Goal: Check status: Check status

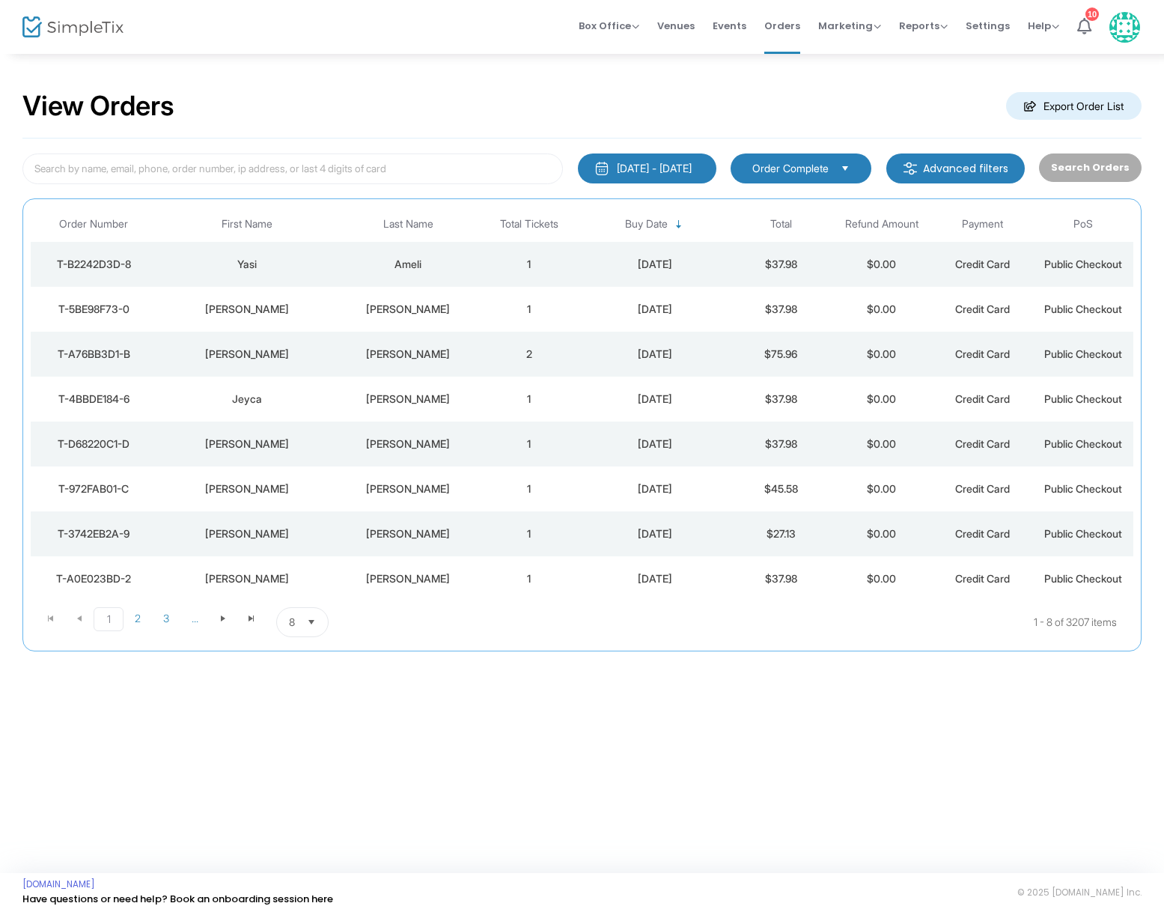
click at [417, 354] on div "[PERSON_NAME]" at bounding box center [407, 354] width 133 height 15
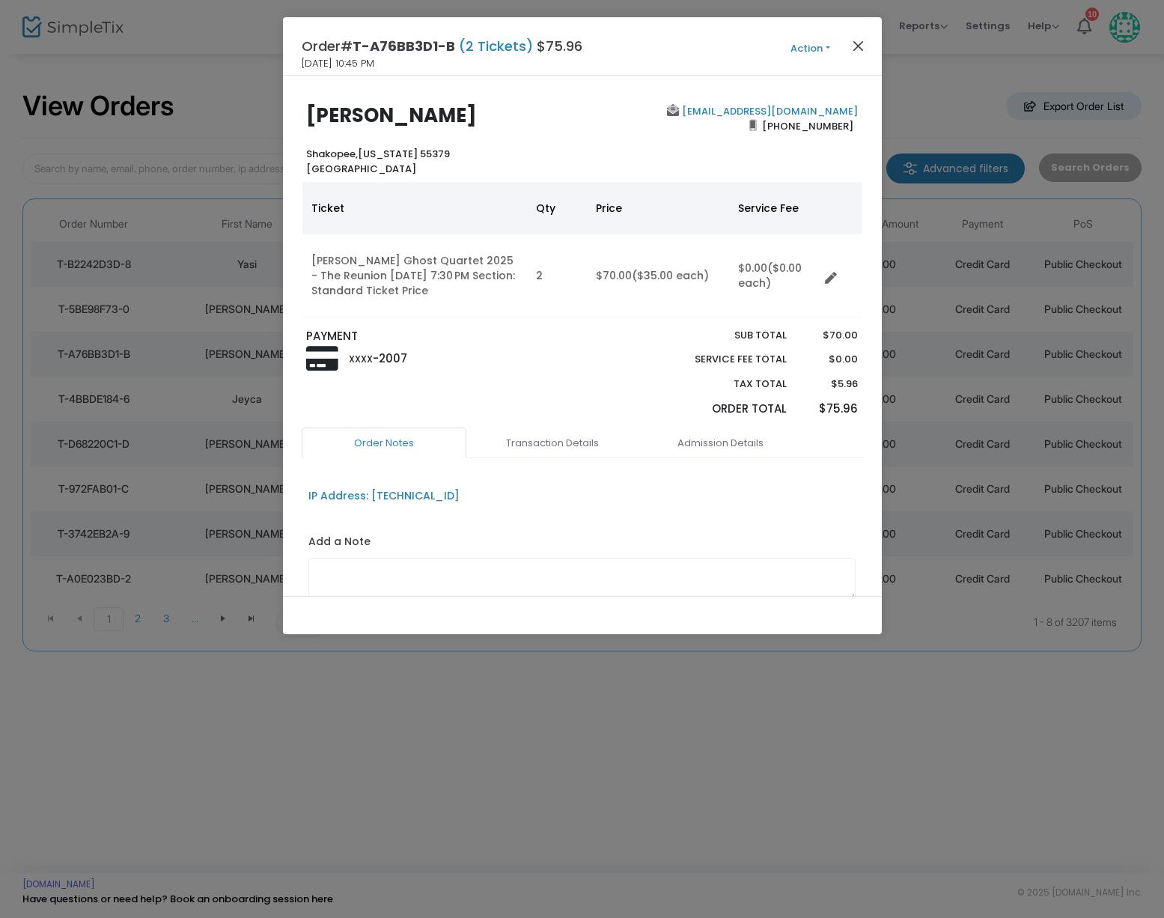
click at [857, 48] on button "Close" at bounding box center [857, 45] width 19 height 19
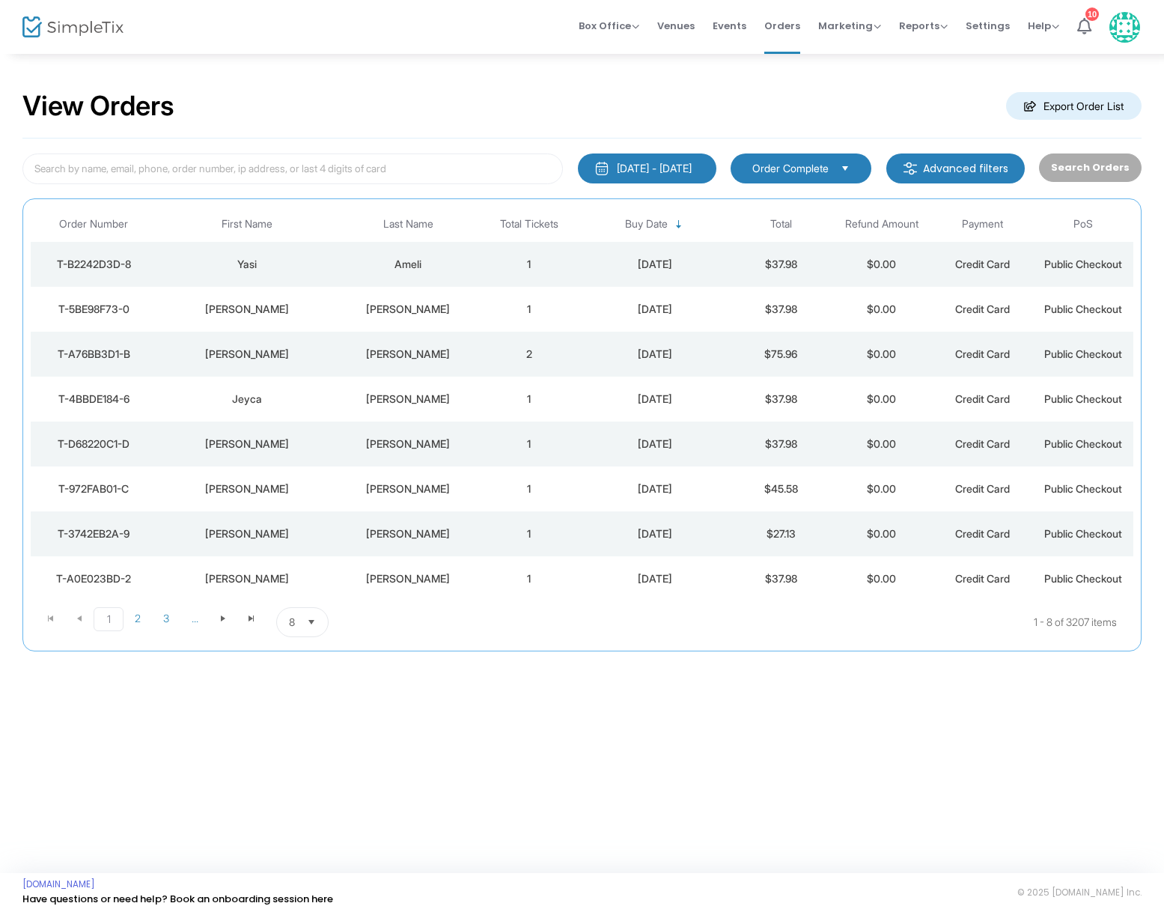
click at [521, 303] on td "1" at bounding box center [529, 309] width 101 height 45
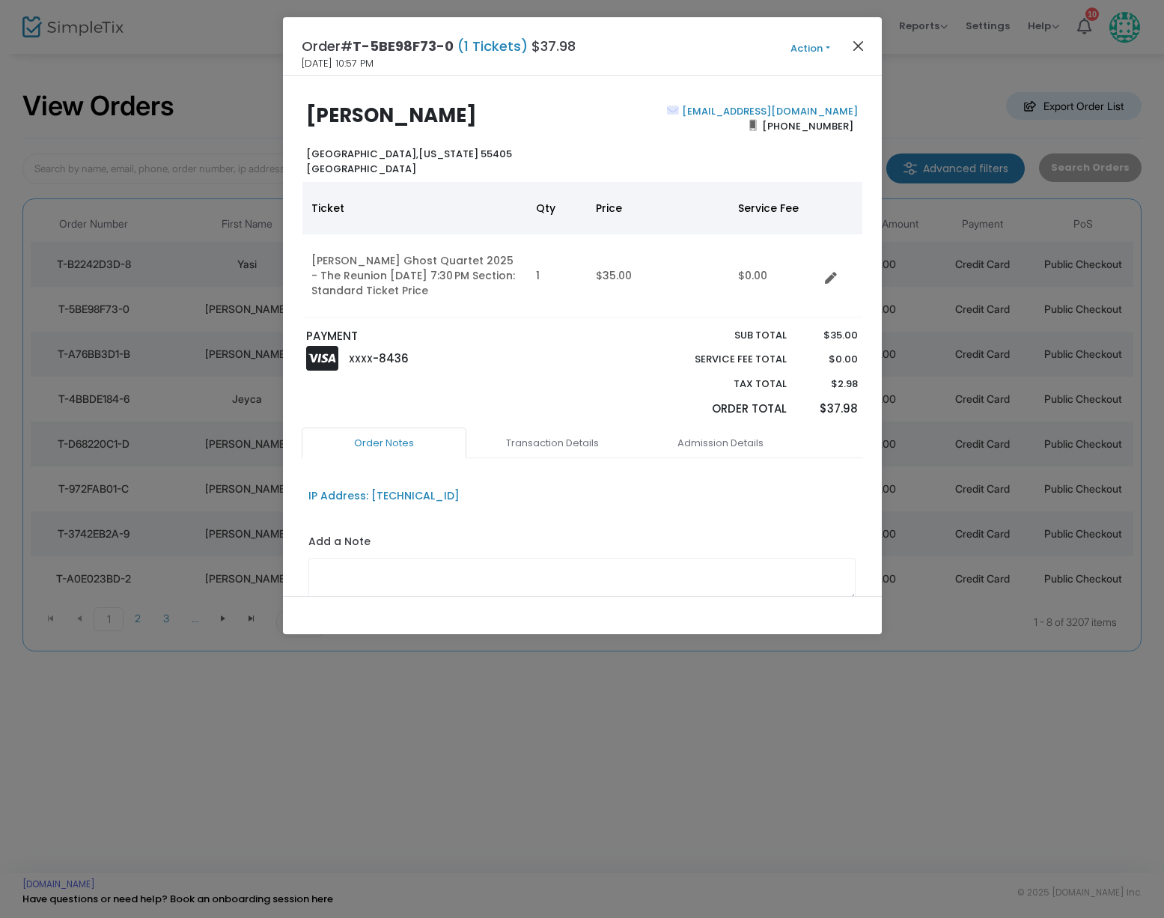
click at [859, 46] on button "Close" at bounding box center [857, 45] width 19 height 19
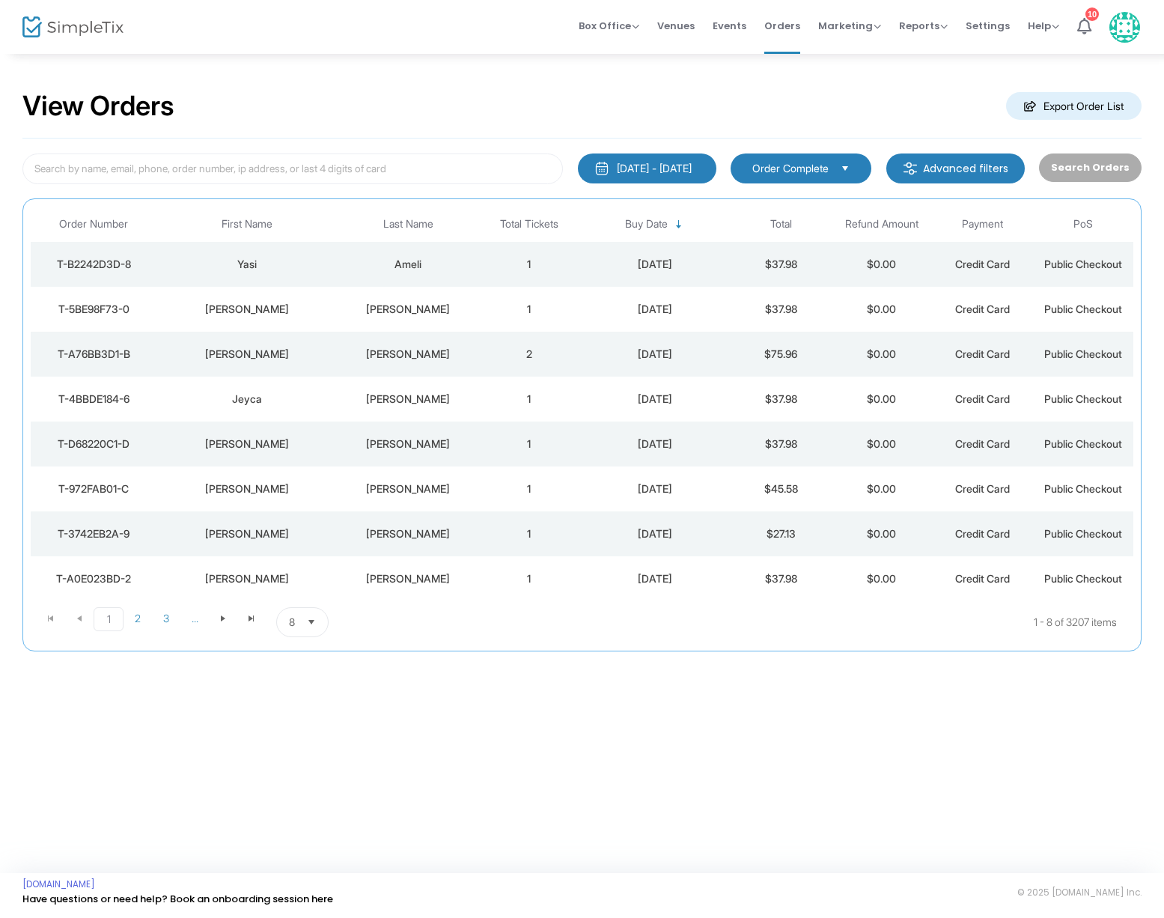
click at [418, 265] on div "Ameli" at bounding box center [407, 264] width 133 height 15
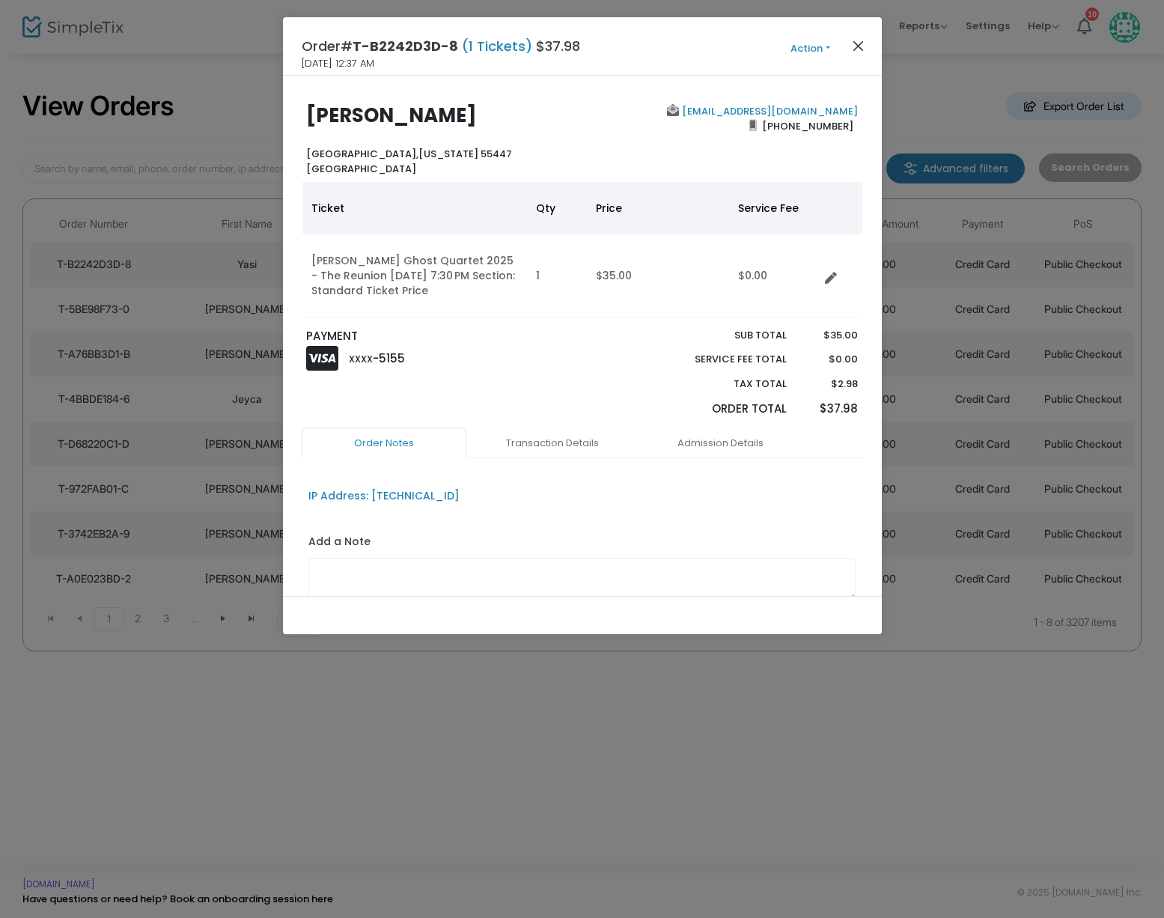
click at [858, 47] on button "Close" at bounding box center [857, 45] width 19 height 19
